Goal: Transaction & Acquisition: Purchase product/service

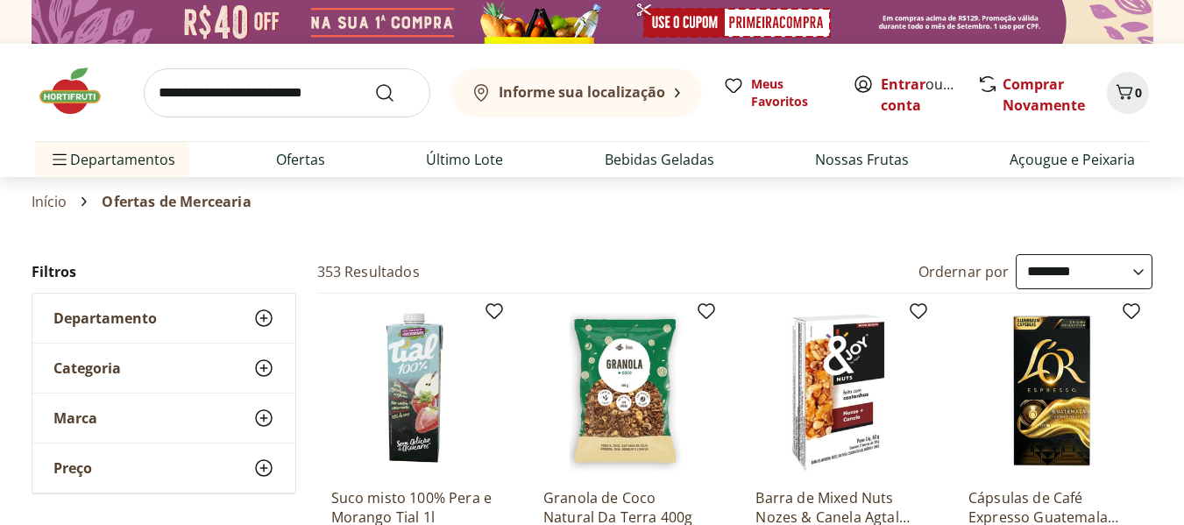
select select "**********"
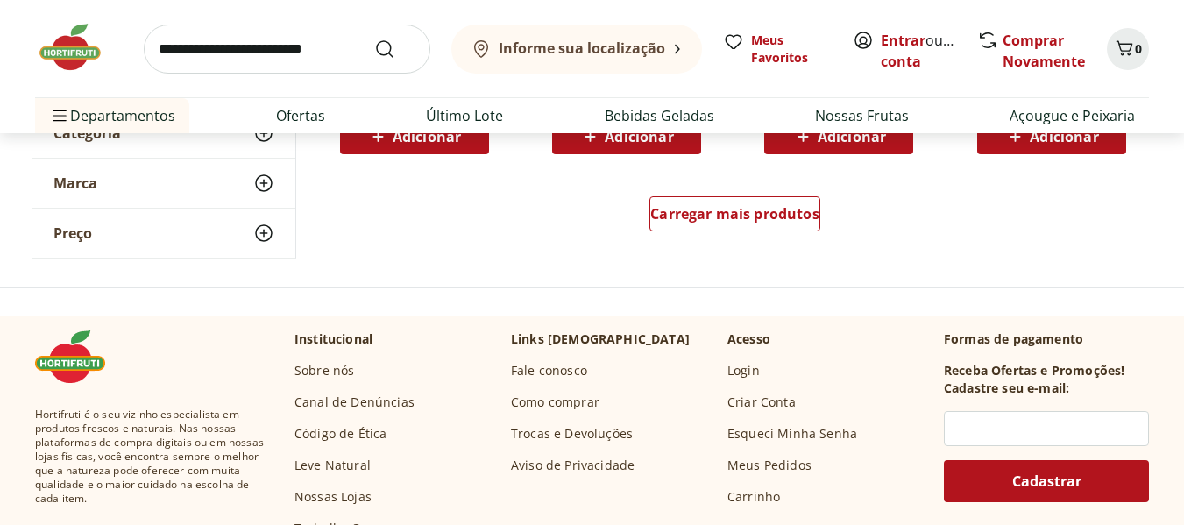
scroll to position [1285, 0]
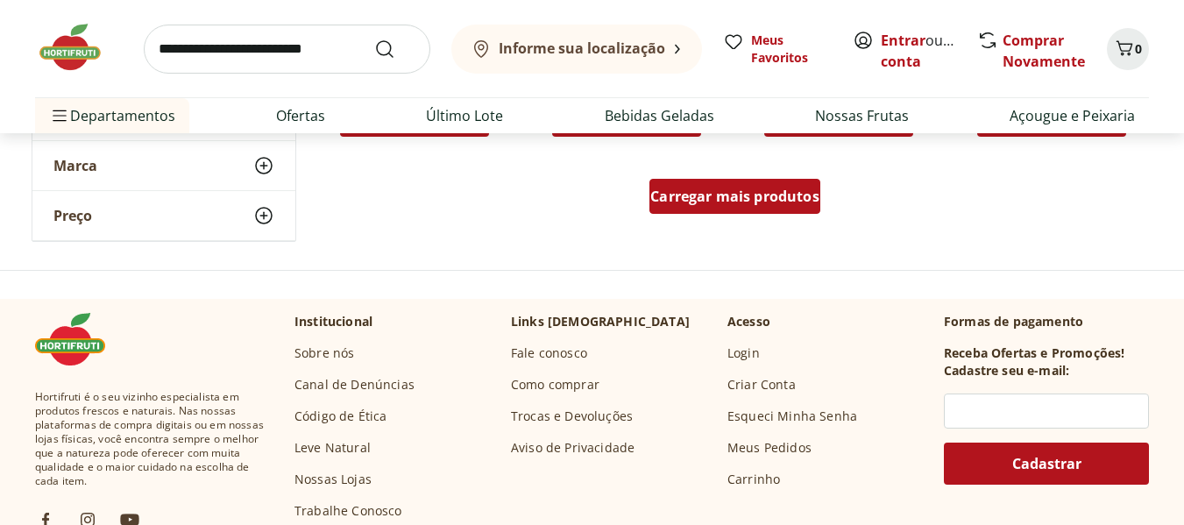
click at [719, 195] on span "Carregar mais produtos" at bounding box center [734, 196] width 169 height 14
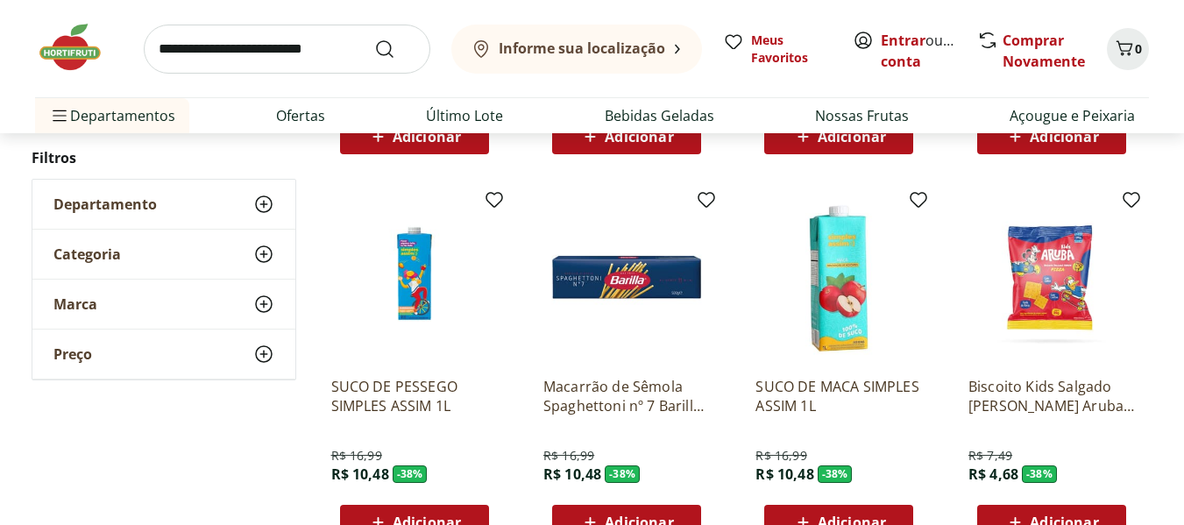
scroll to position [1694, 0]
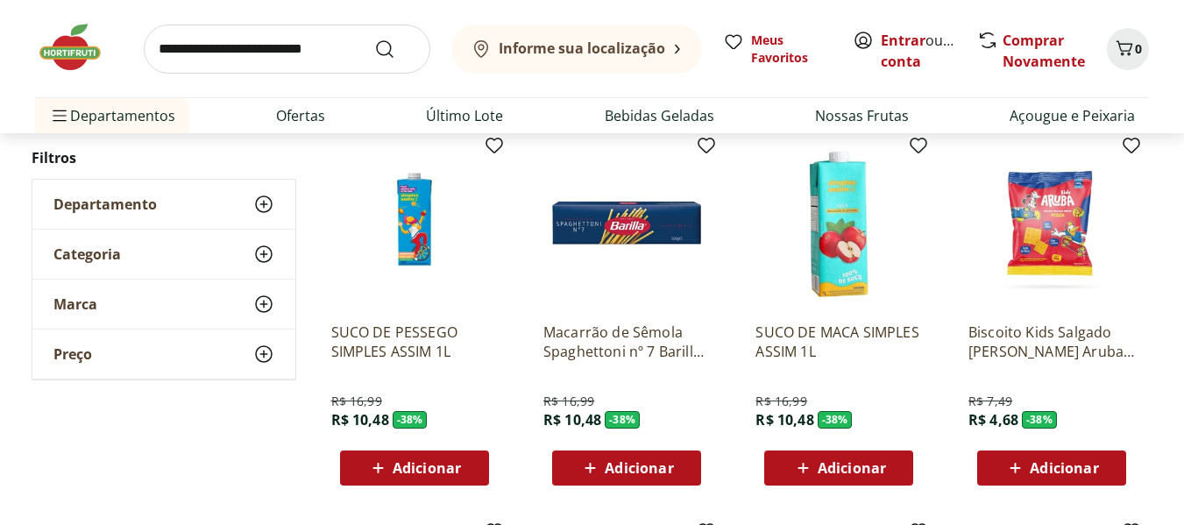
click at [1057, 244] on img at bounding box center [1051, 225] width 166 height 166
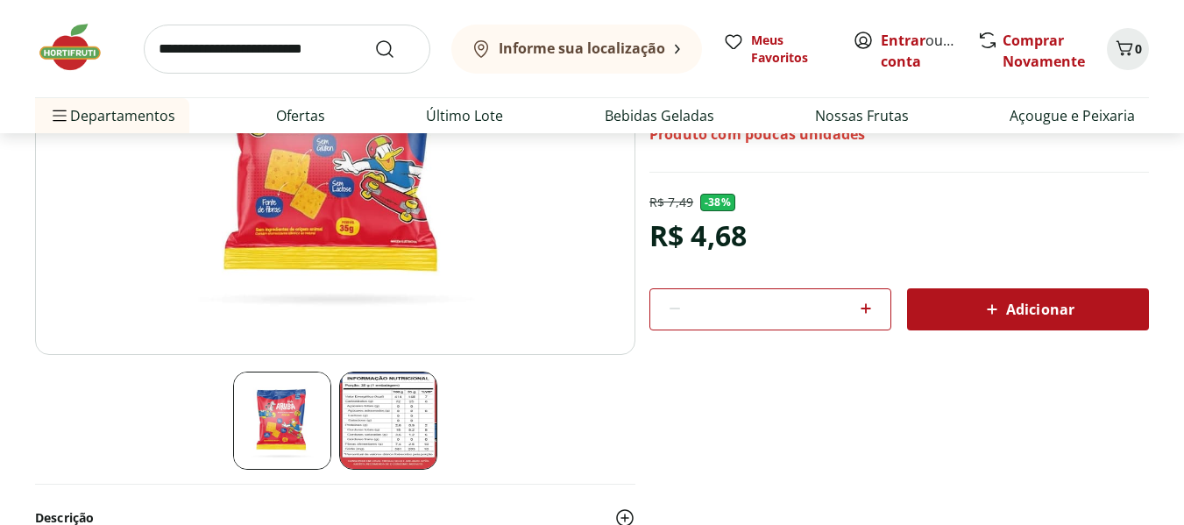
scroll to position [293, 0]
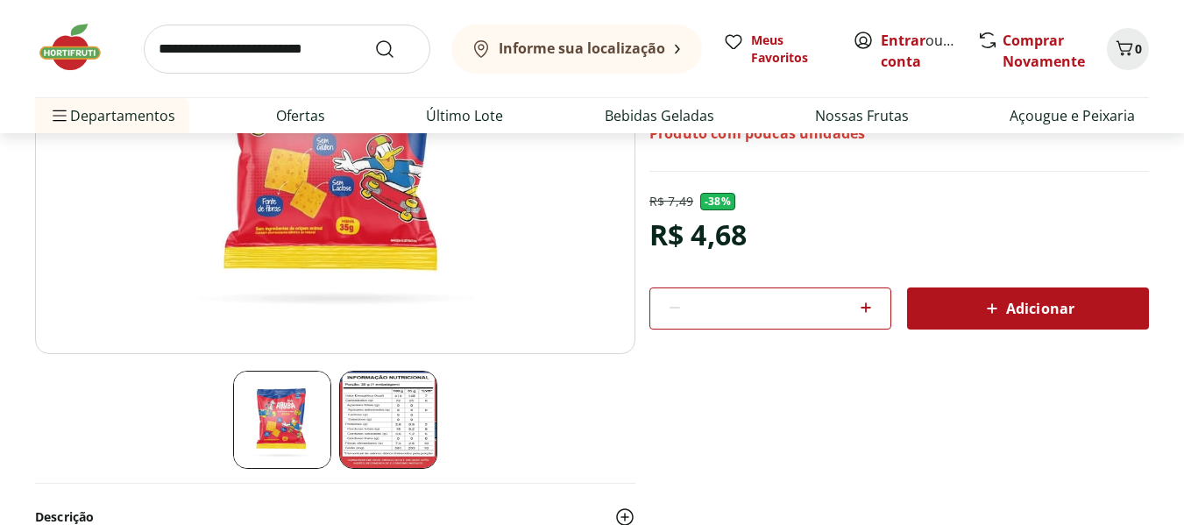
click at [409, 414] on img at bounding box center [388, 420] width 98 height 98
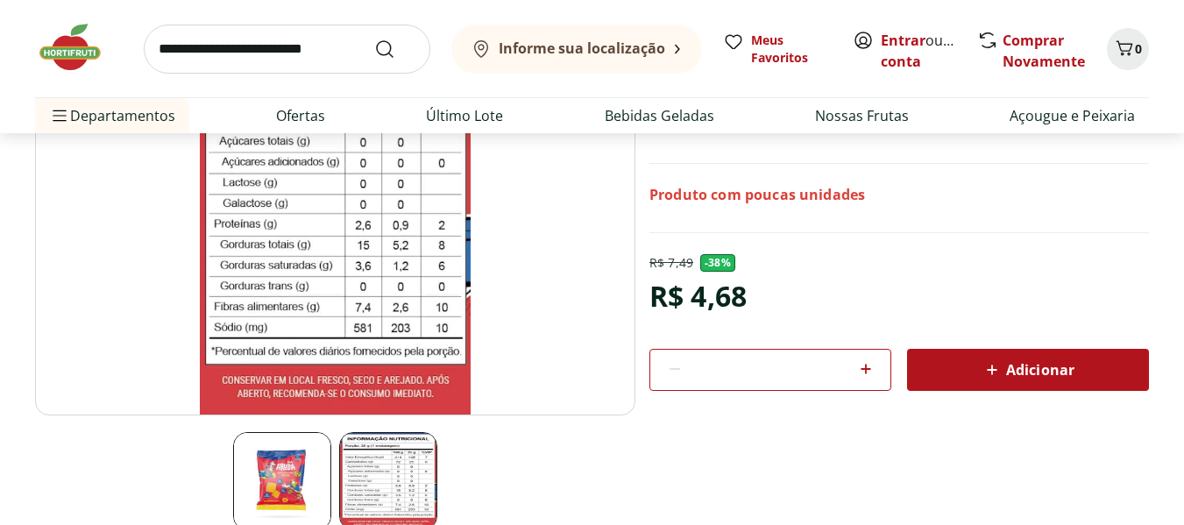
scroll to position [234, 0]
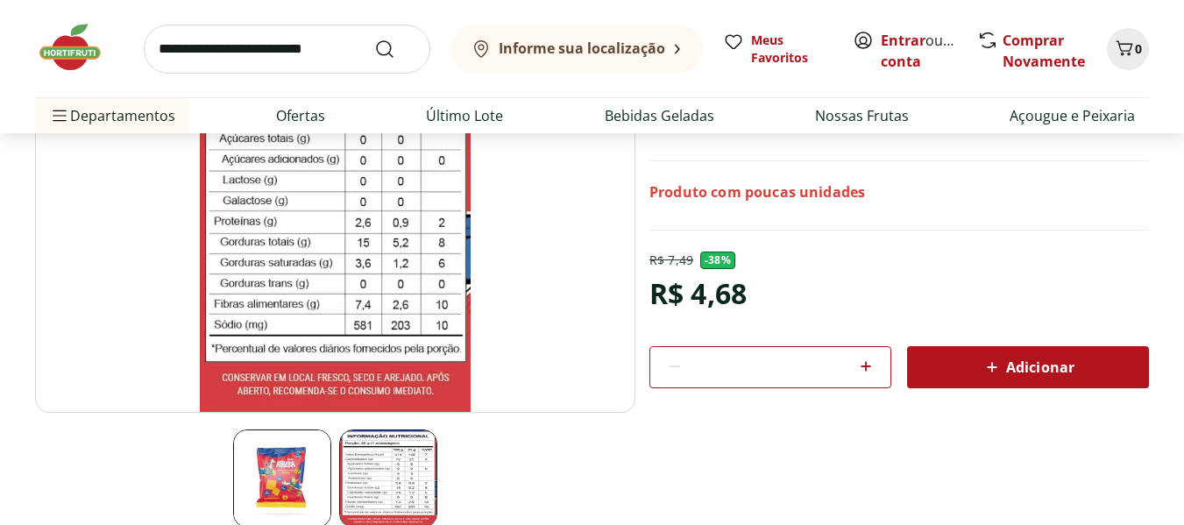
click at [246, 472] on img at bounding box center [282, 478] width 98 height 98
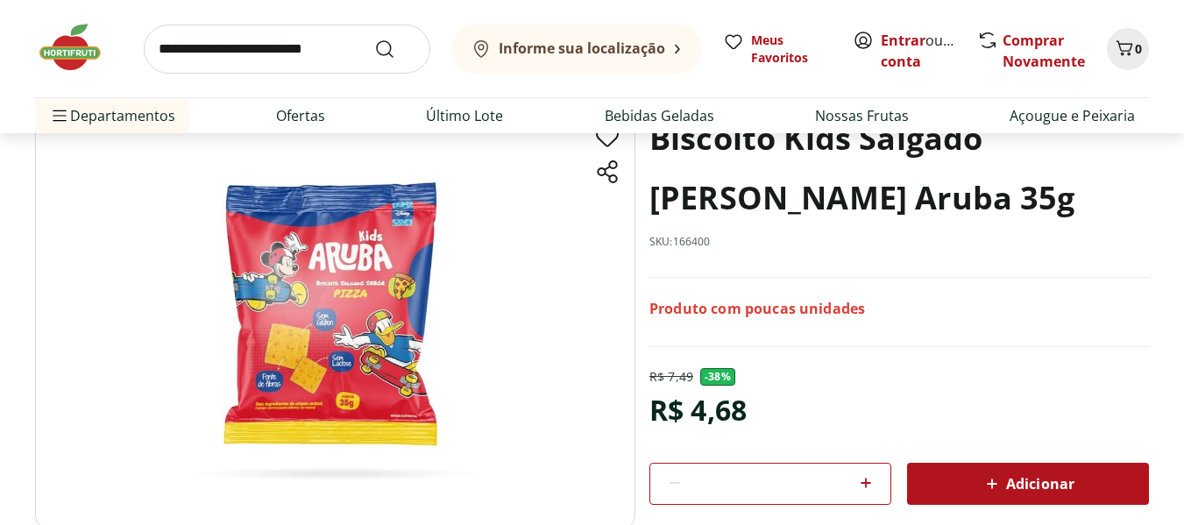
scroll to position [0, 0]
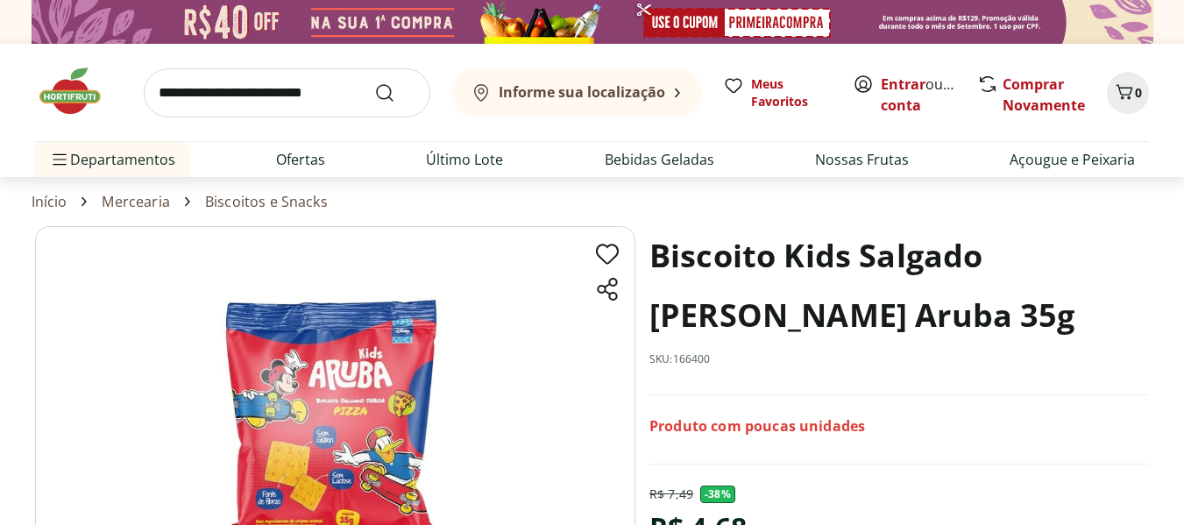
click at [356, 409] on img at bounding box center [335, 436] width 600 height 421
click at [342, 471] on img at bounding box center [335, 436] width 600 height 421
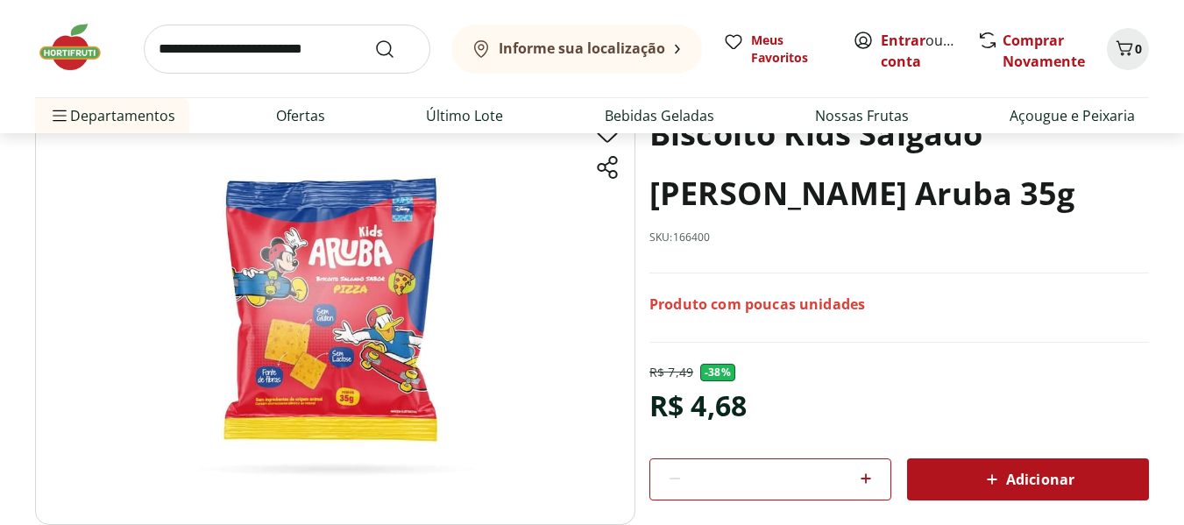
scroll to position [117, 0]
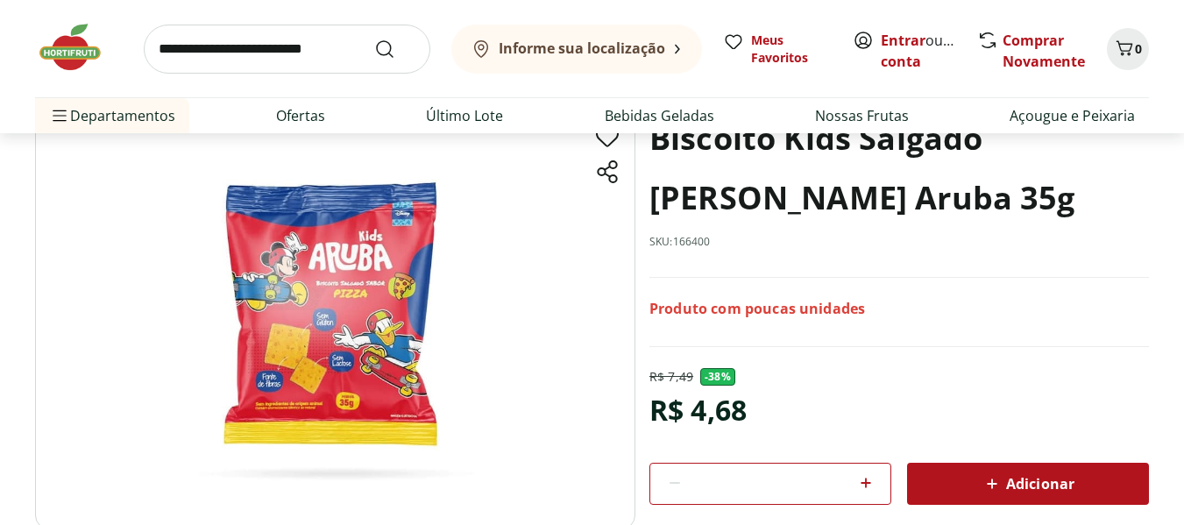
click at [335, 364] on img at bounding box center [335, 319] width 600 height 421
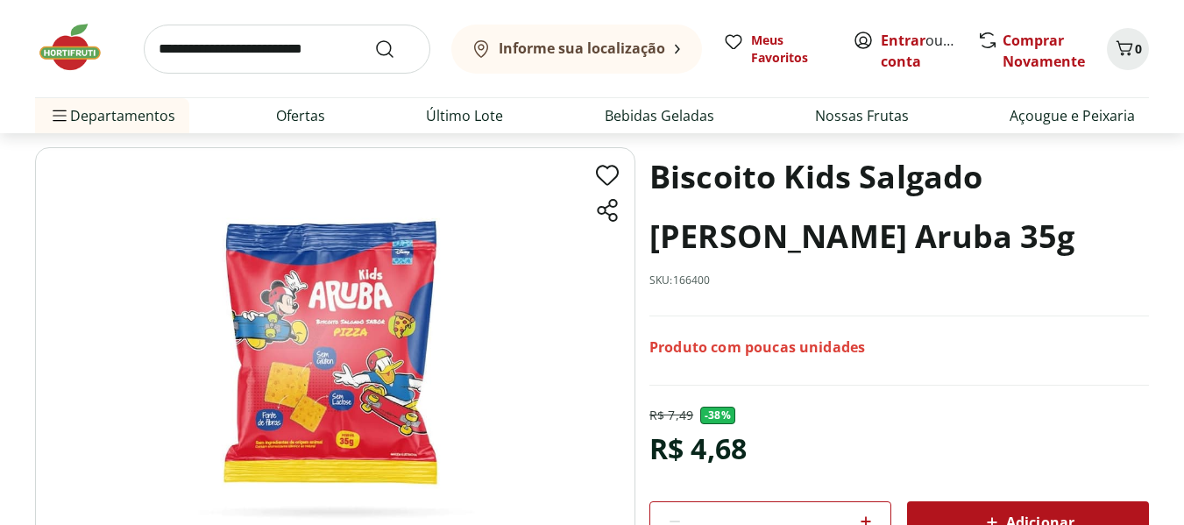
scroll to position [59, 0]
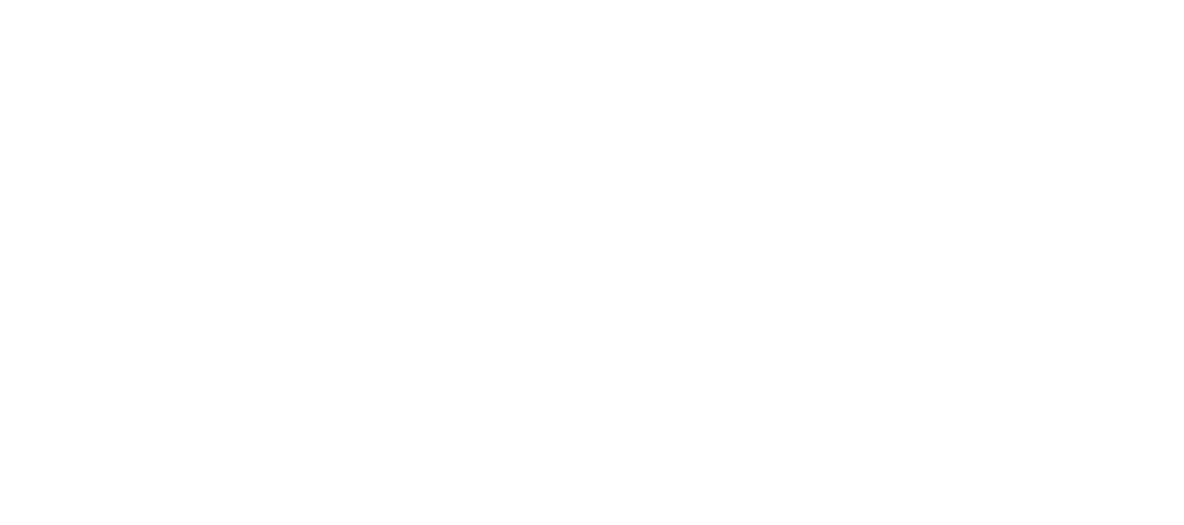
scroll to position [1694, 0]
select select "**********"
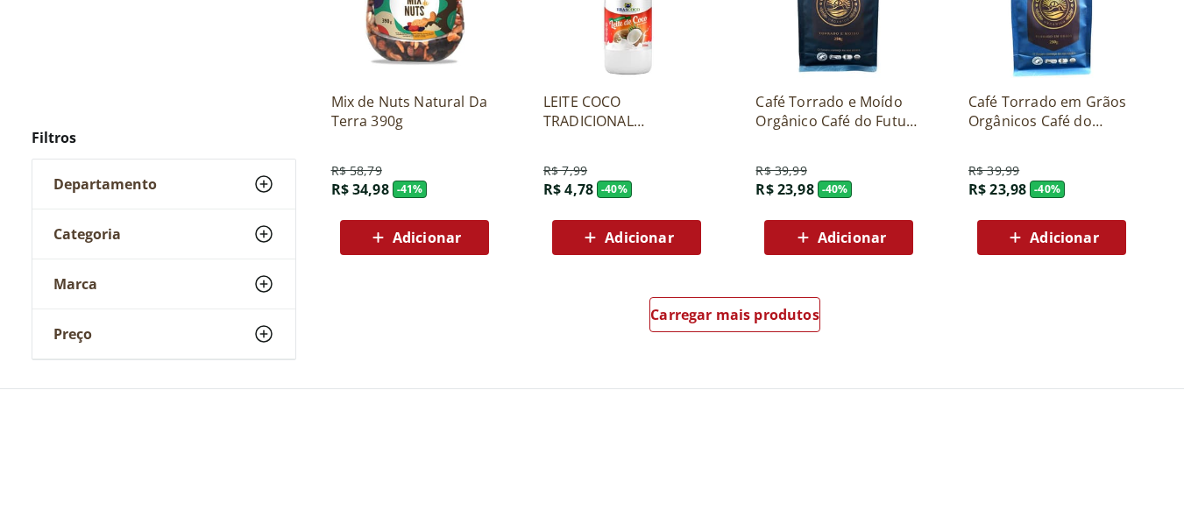
scroll to position [2453, 0]
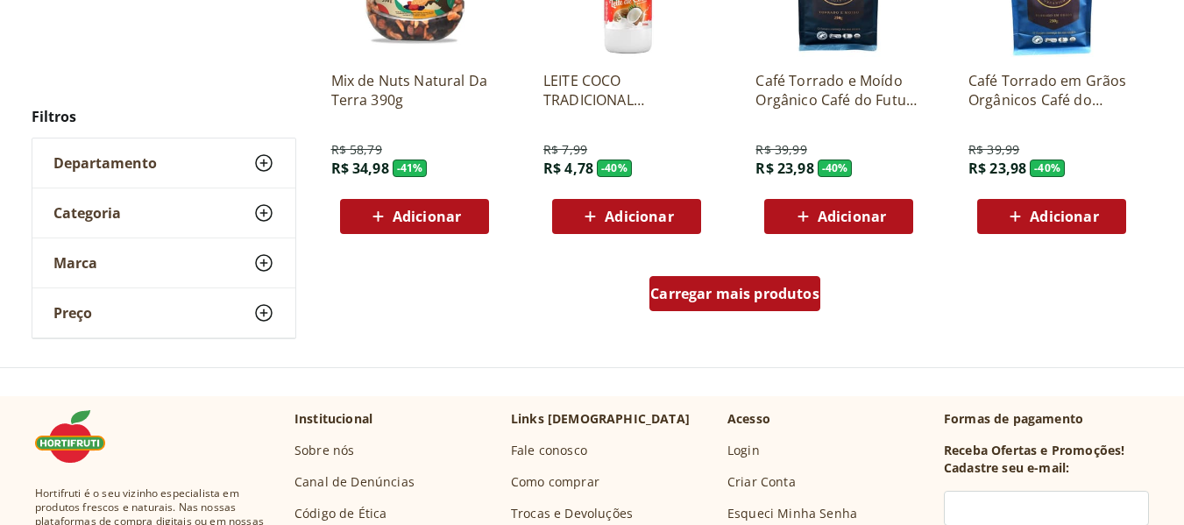
click at [716, 296] on span "Carregar mais produtos" at bounding box center [734, 294] width 169 height 14
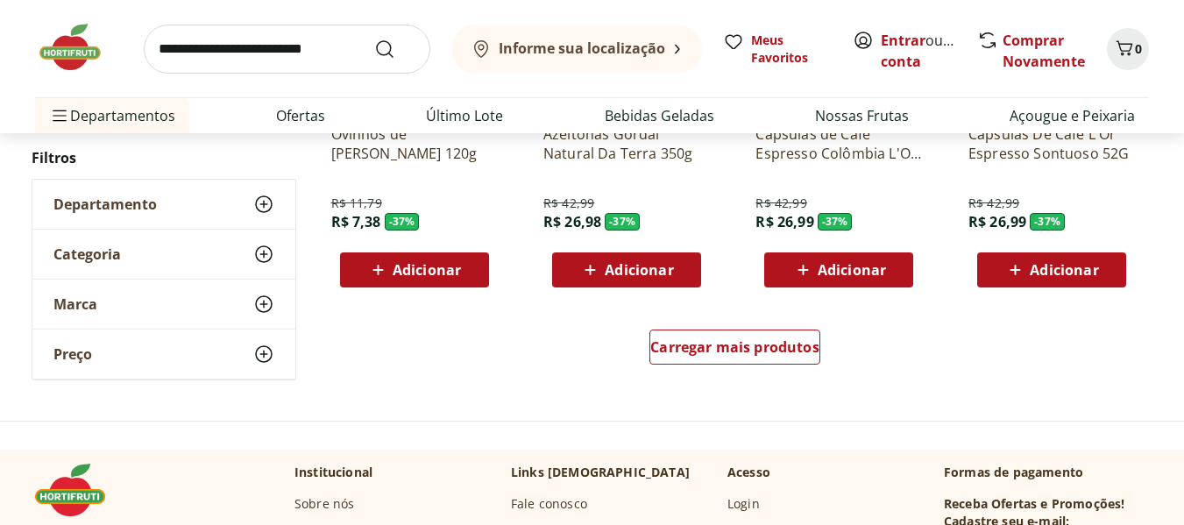
scroll to position [3740, 0]
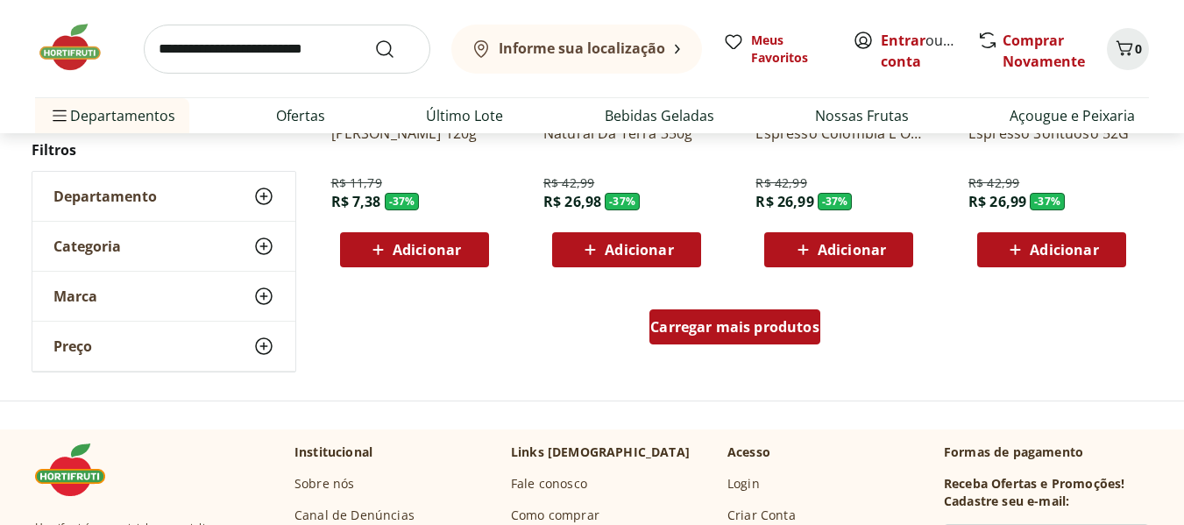
click at [730, 334] on span "Carregar mais produtos" at bounding box center [734, 327] width 169 height 14
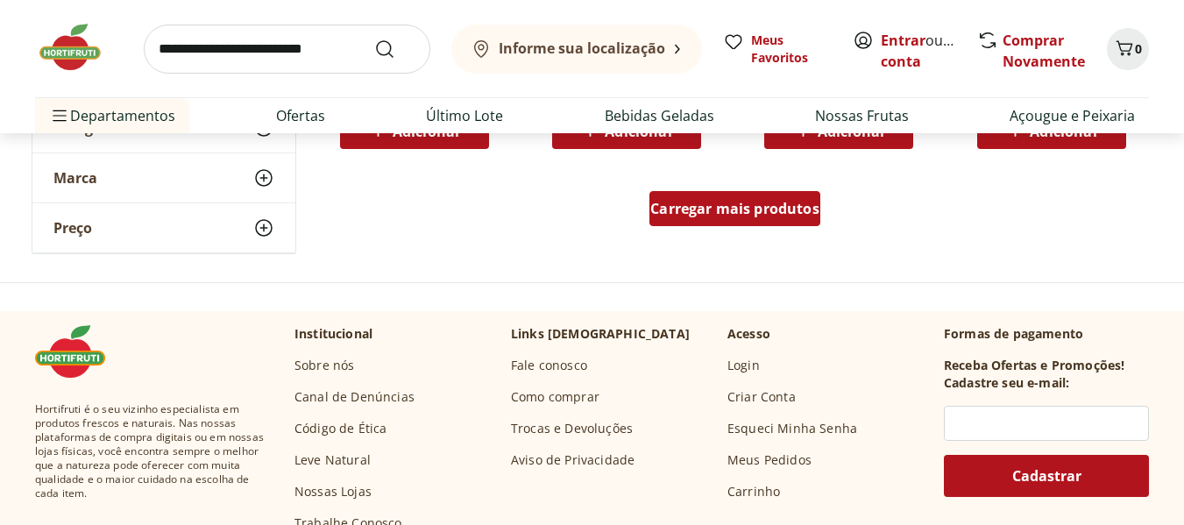
scroll to position [5025, 0]
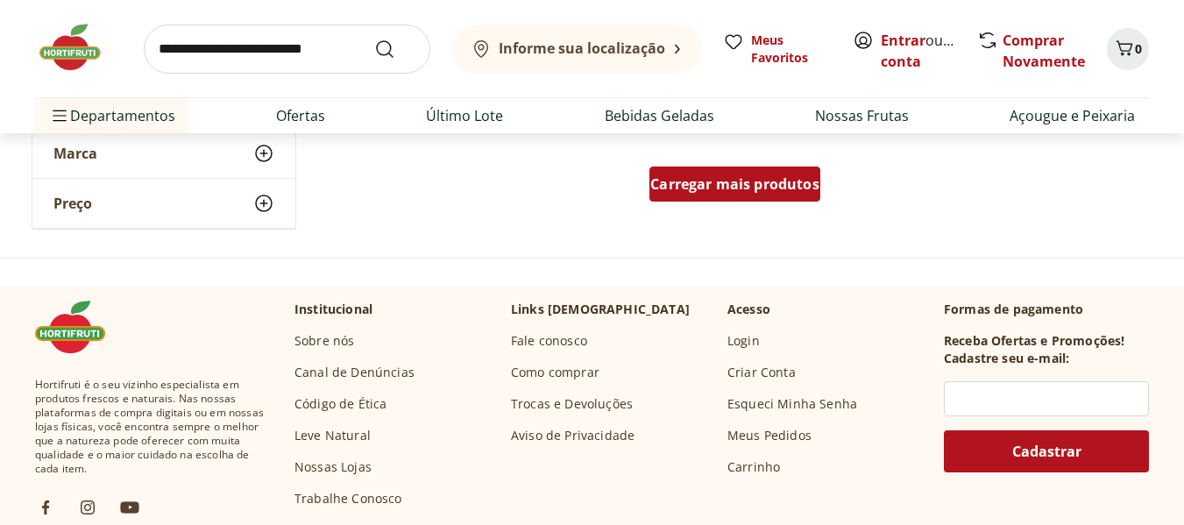
click at [740, 191] on span "Carregar mais produtos" at bounding box center [734, 184] width 169 height 14
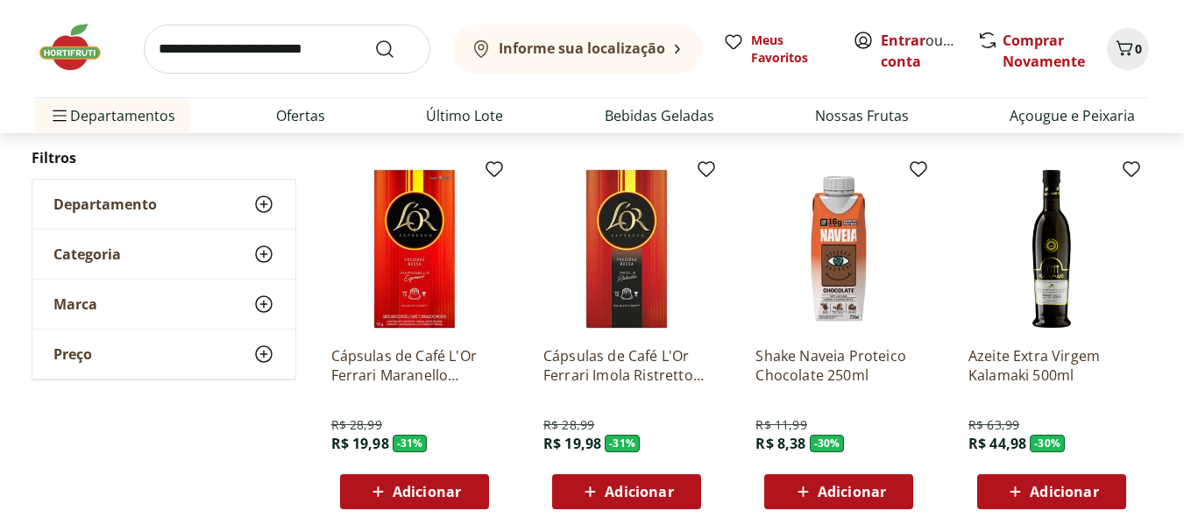
scroll to position [5785, 0]
